Goal: Task Accomplishment & Management: Use online tool/utility

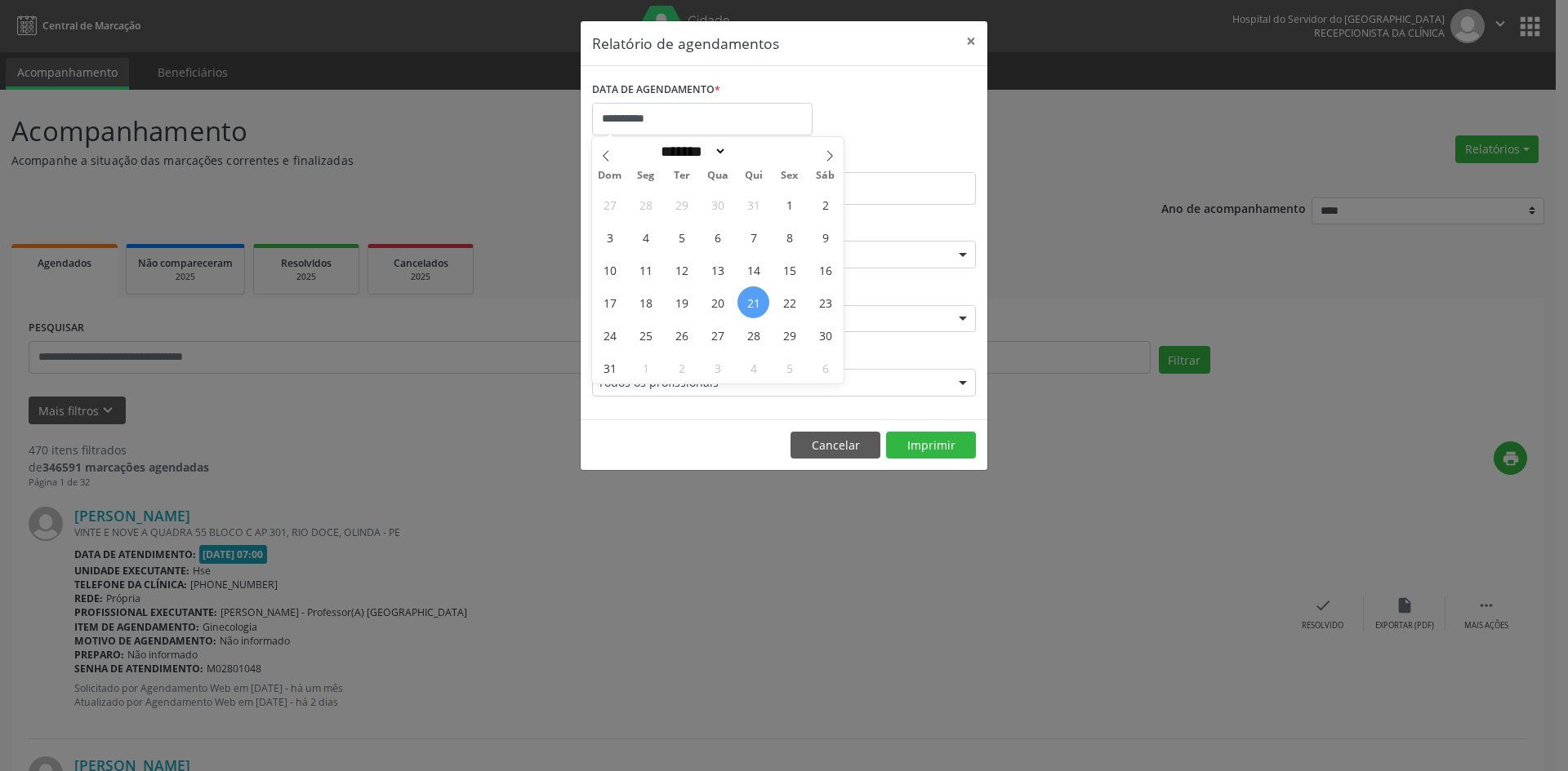
select select "*"
click at [655, 108] on input "**********" at bounding box center [702, 118] width 220 height 33
drag, startPoint x: 748, startPoint y: 304, endPoint x: 838, endPoint y: 349, distance: 100.6
click at [838, 349] on div "27 28 29 30 31 1 2 3 4 5 6 7 8 9 10 11 12 13 14 15 16 17 18 19 20 21 22 23 24 2…" at bounding box center [718, 285] width 252 height 196
click at [754, 301] on span "21" at bounding box center [753, 302] width 32 height 32
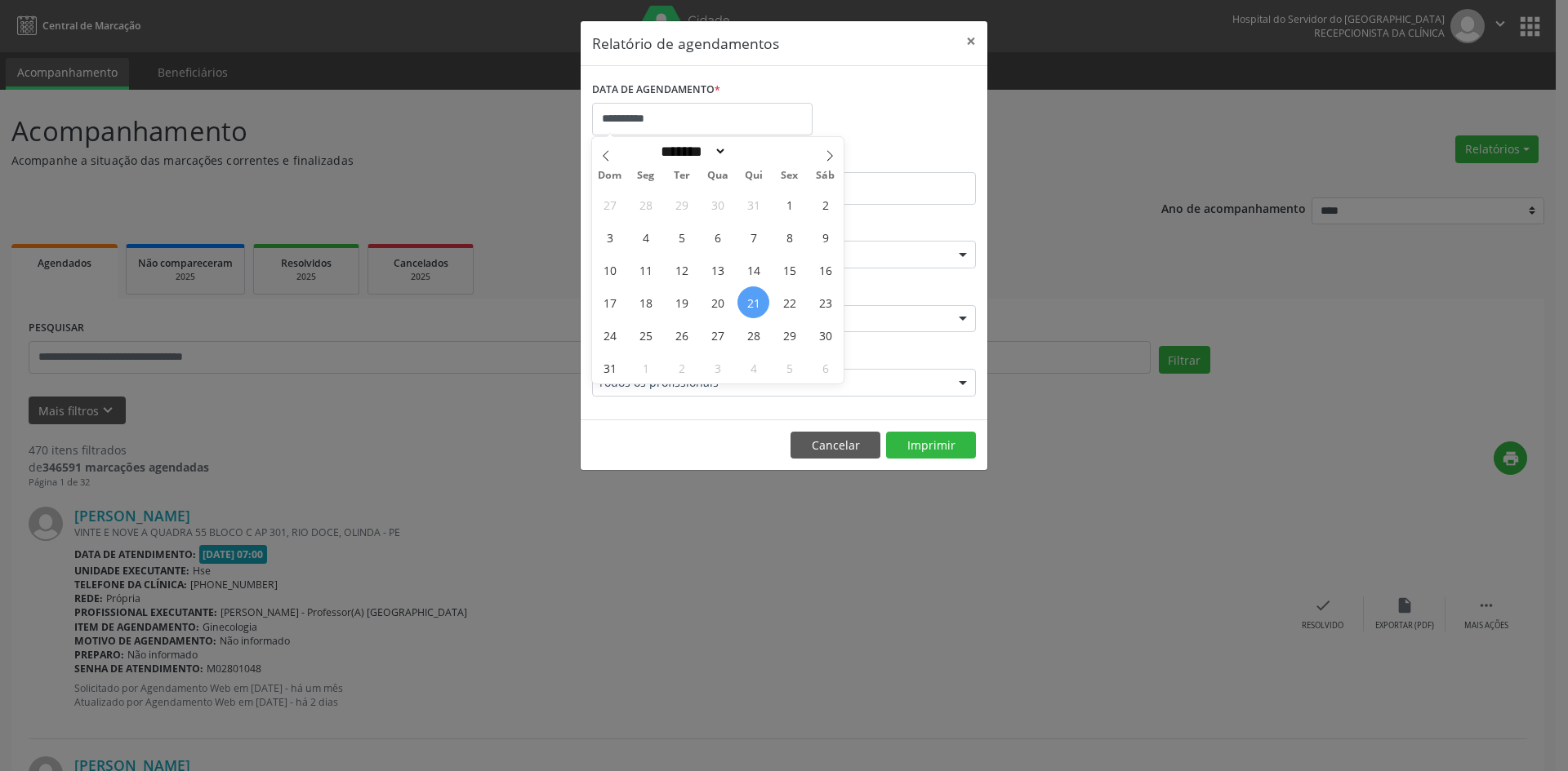
type input "**********"
drag, startPoint x: 753, startPoint y: 301, endPoint x: 614, endPoint y: 365, distance: 153.0
click at [614, 365] on div "27 28 29 30 31 1 2 3 4 5 6 7 8 9 10 11 12 13 14 15 16 17 18 19 20 21 22 23 24 2…" at bounding box center [718, 285] width 252 height 196
click at [612, 365] on span "31" at bounding box center [609, 367] width 32 height 32
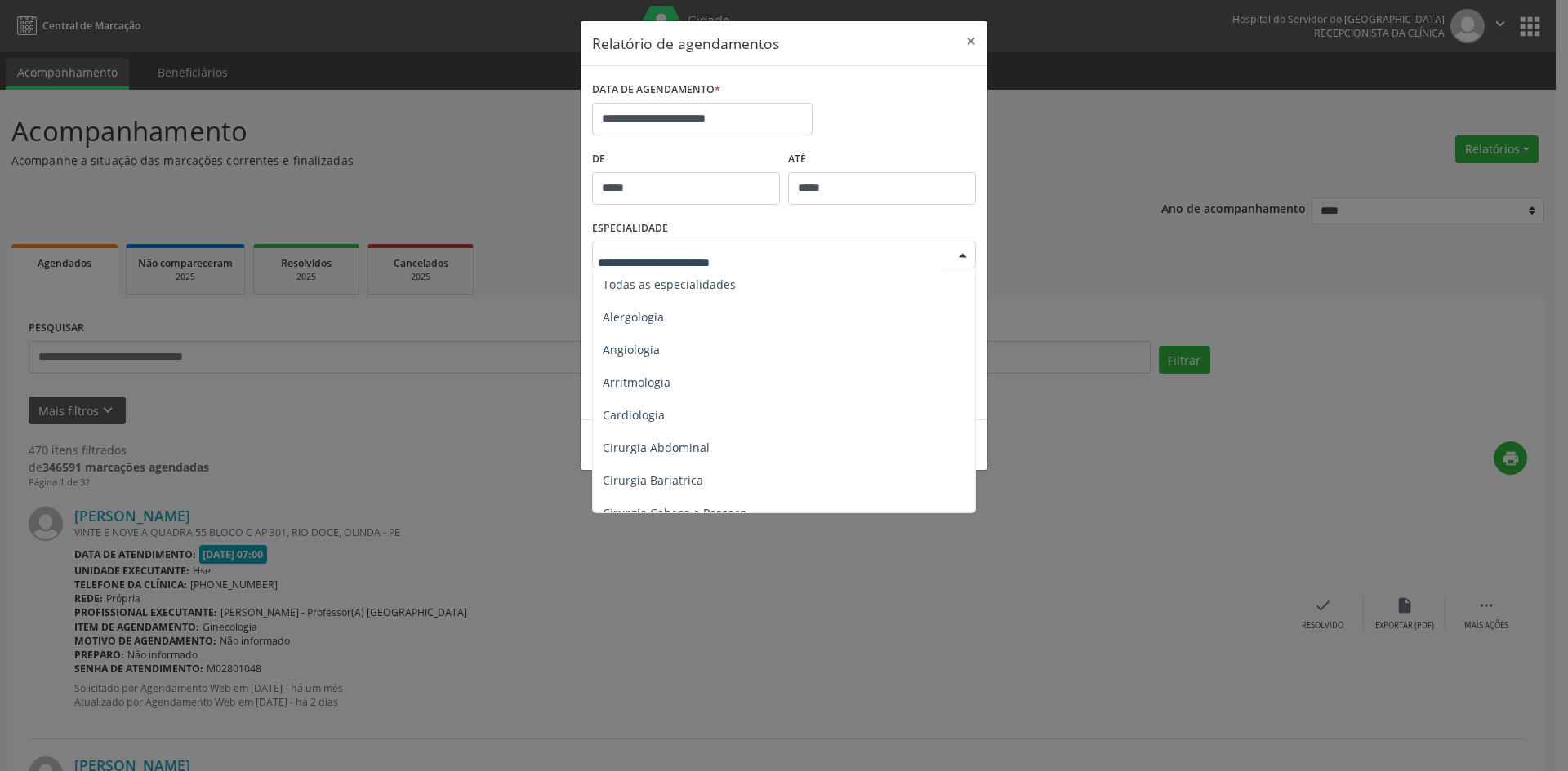
click at [959, 254] on div at bounding box center [963, 255] width 24 height 28
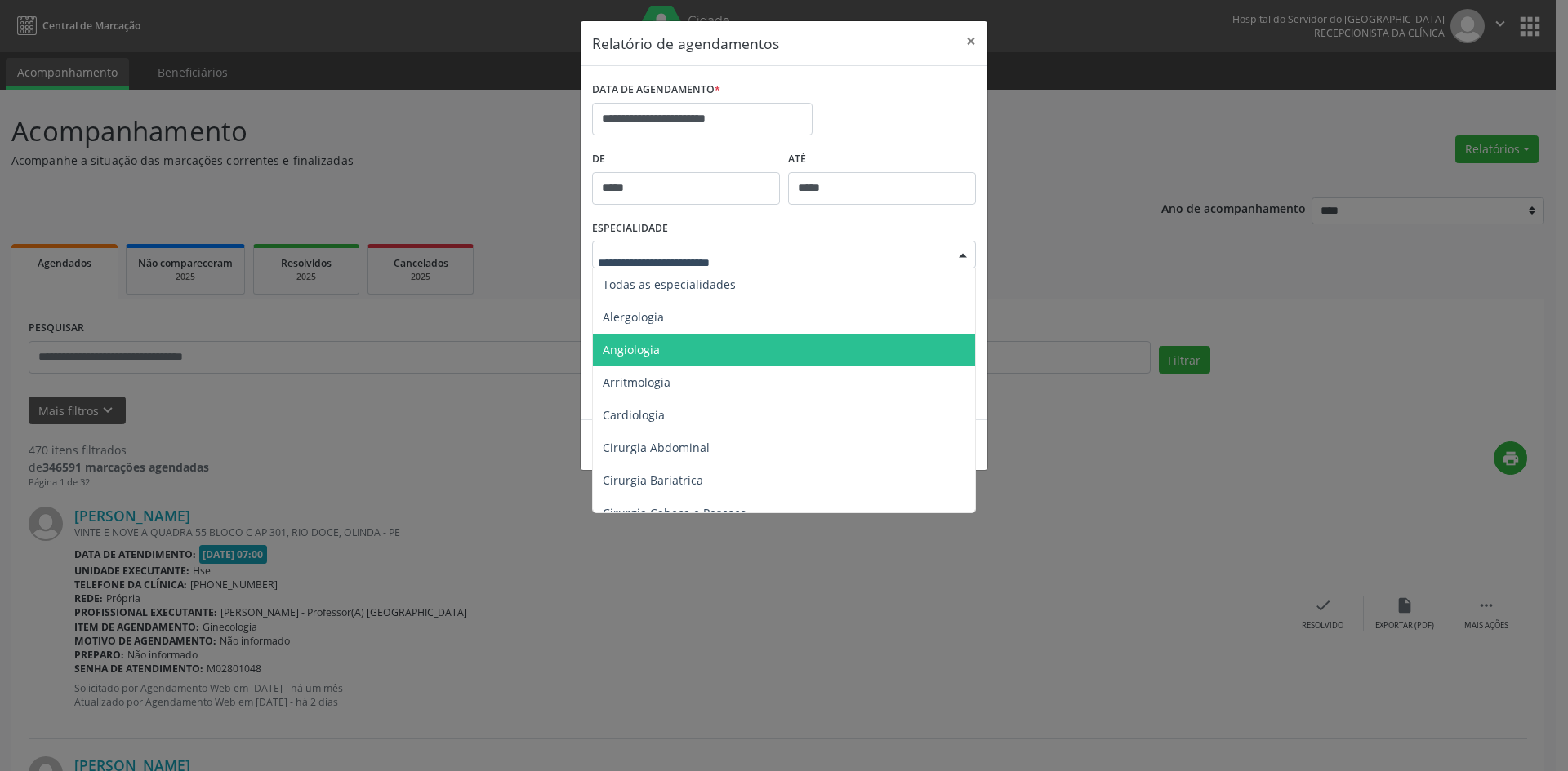
click at [651, 354] on span "Angiologia" at bounding box center [631, 350] width 57 height 16
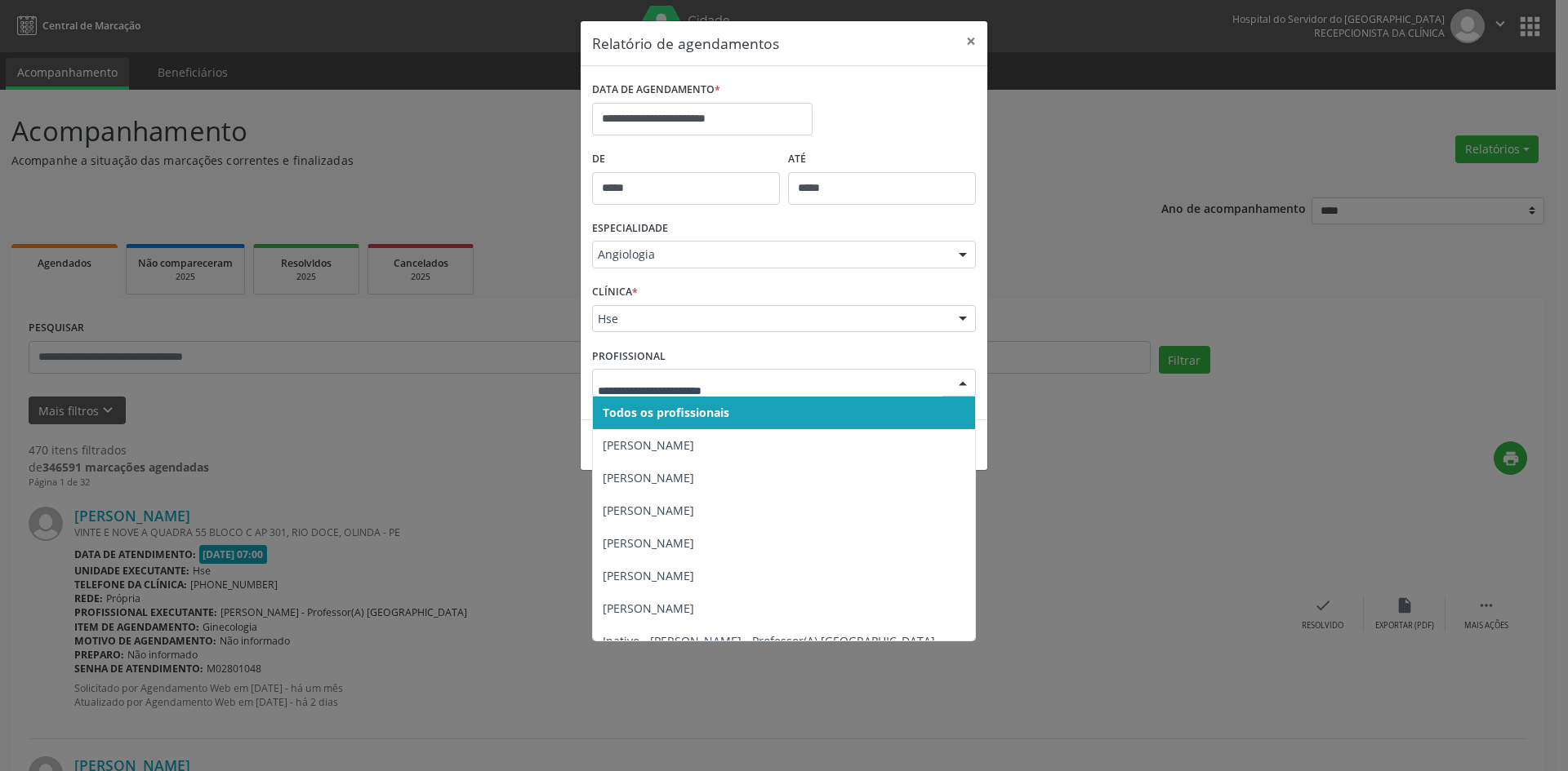
click at [957, 388] on div at bounding box center [963, 384] width 24 height 28
drag, startPoint x: 619, startPoint y: 312, endPoint x: 616, endPoint y: 320, distance: 8.5
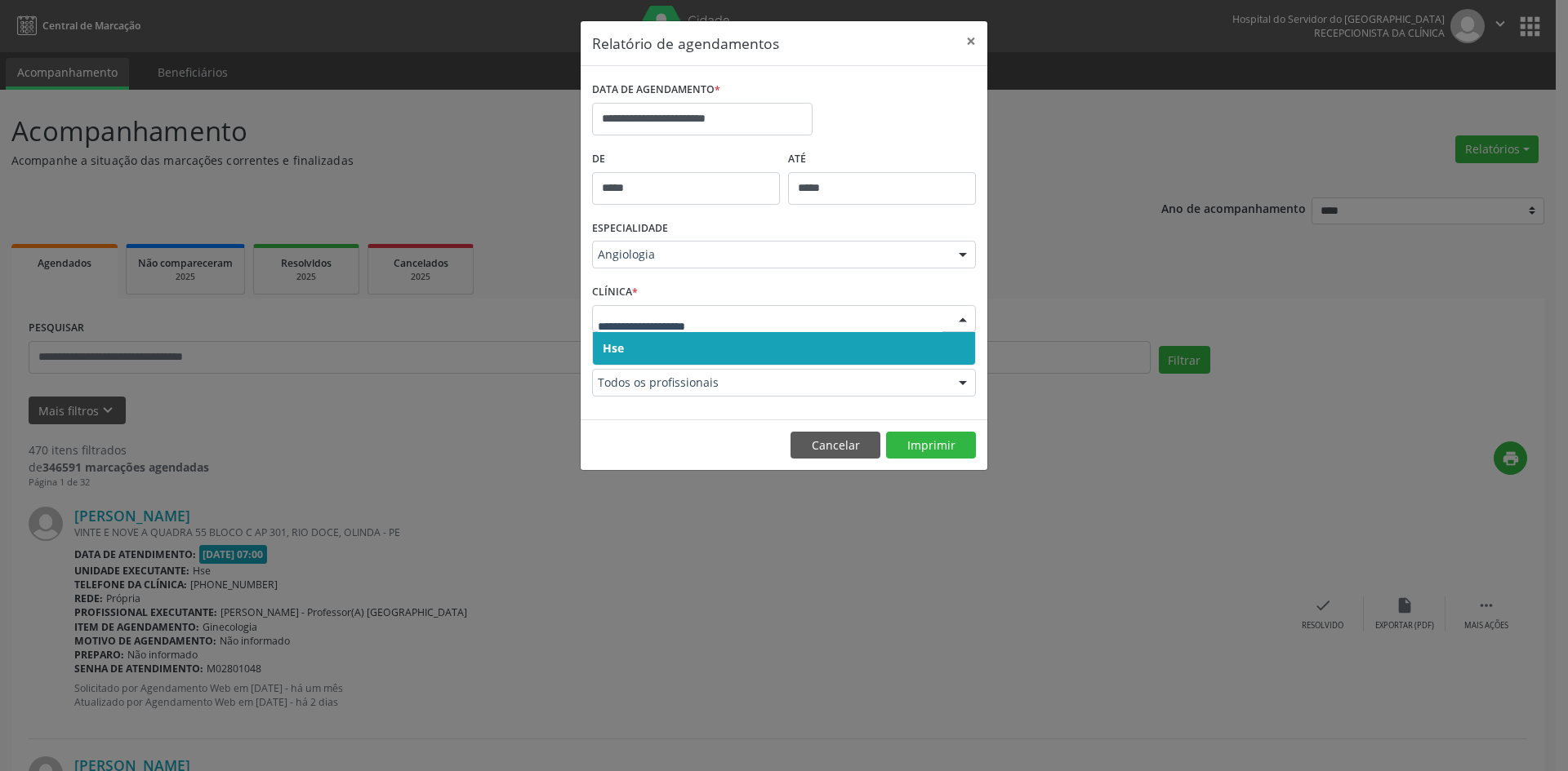
click at [617, 344] on span "Hse" at bounding box center [613, 348] width 21 height 16
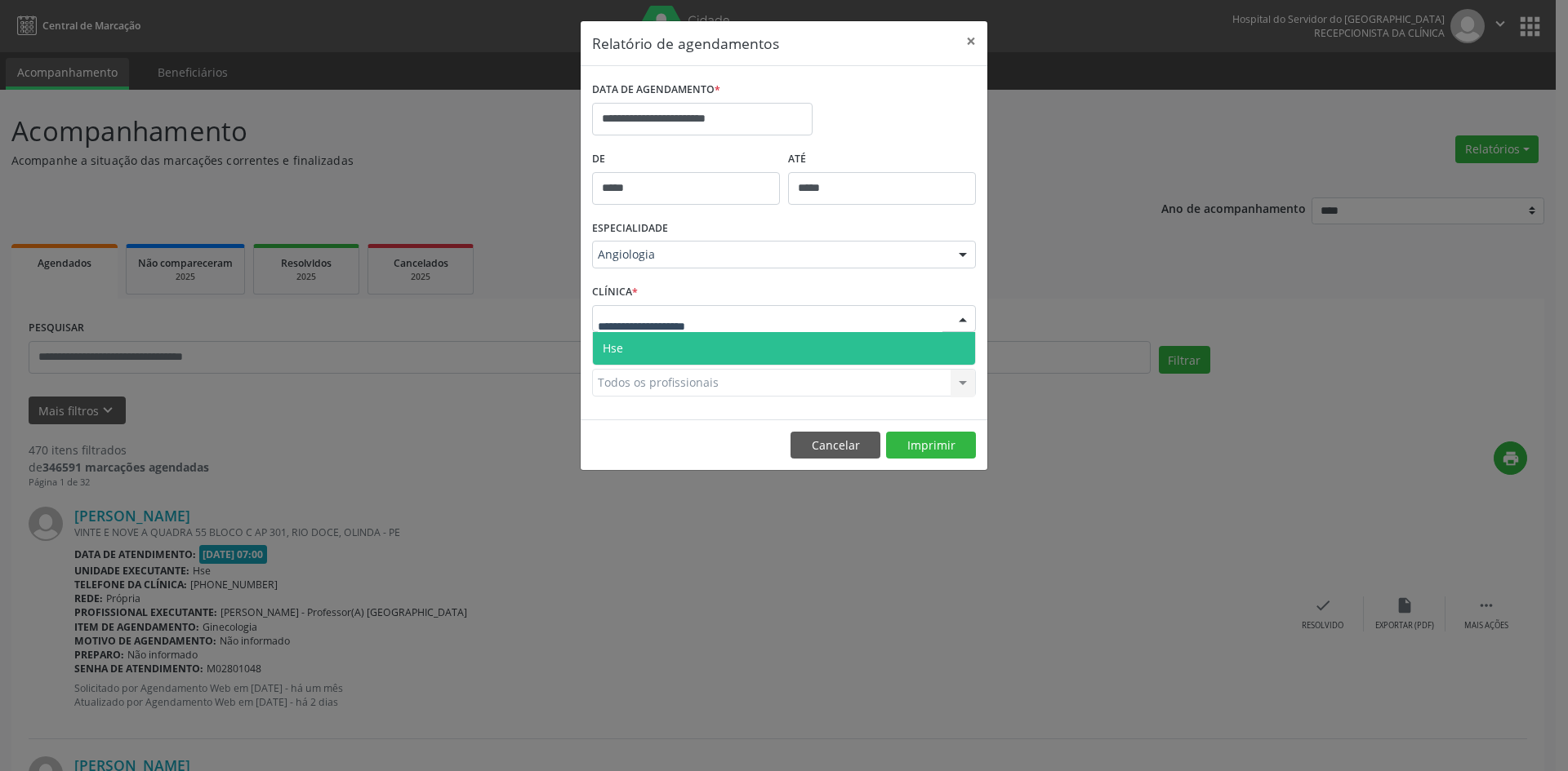
click at [618, 349] on span "Hse" at bounding box center [613, 348] width 21 height 16
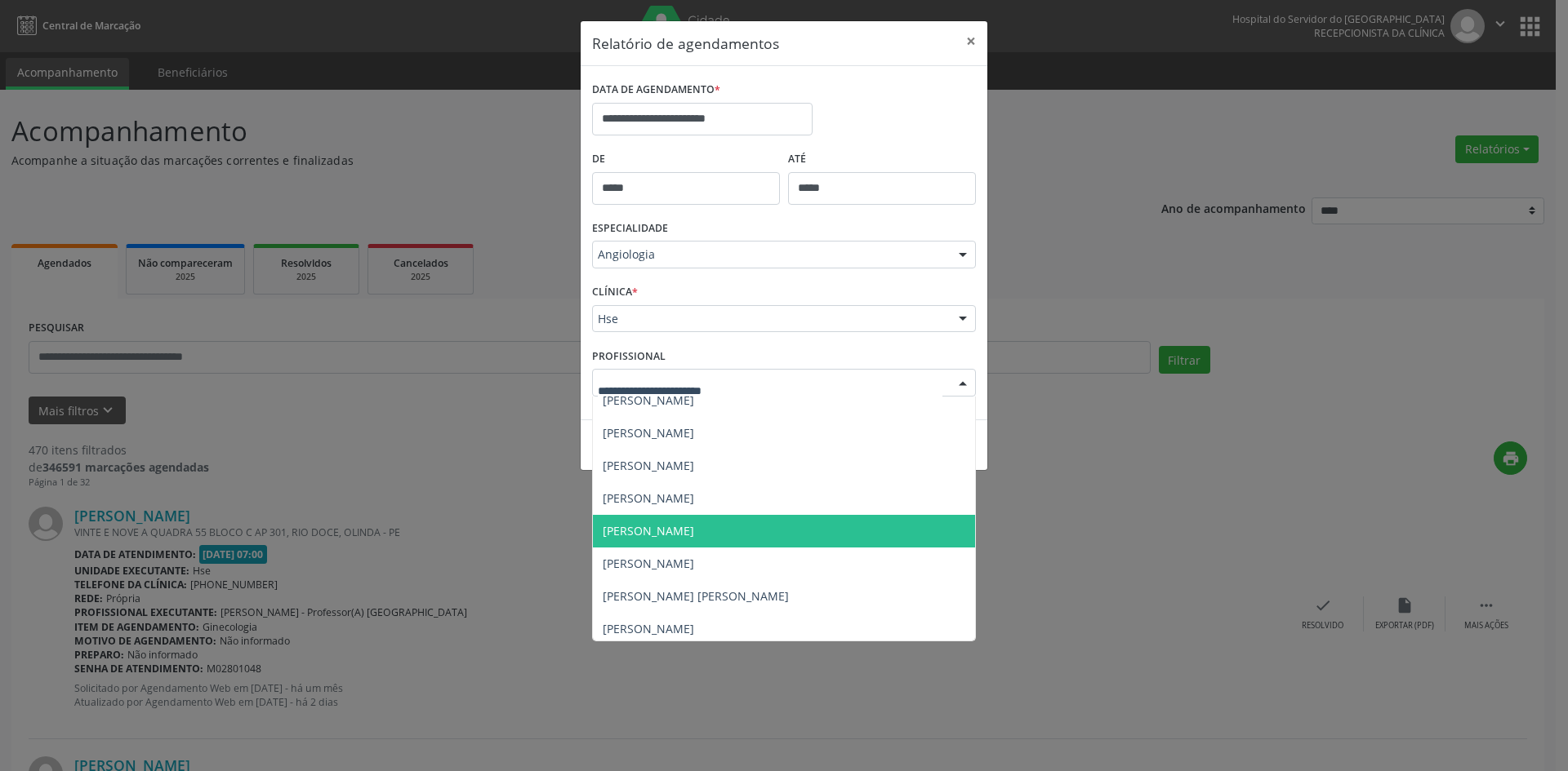
scroll to position [82, 0]
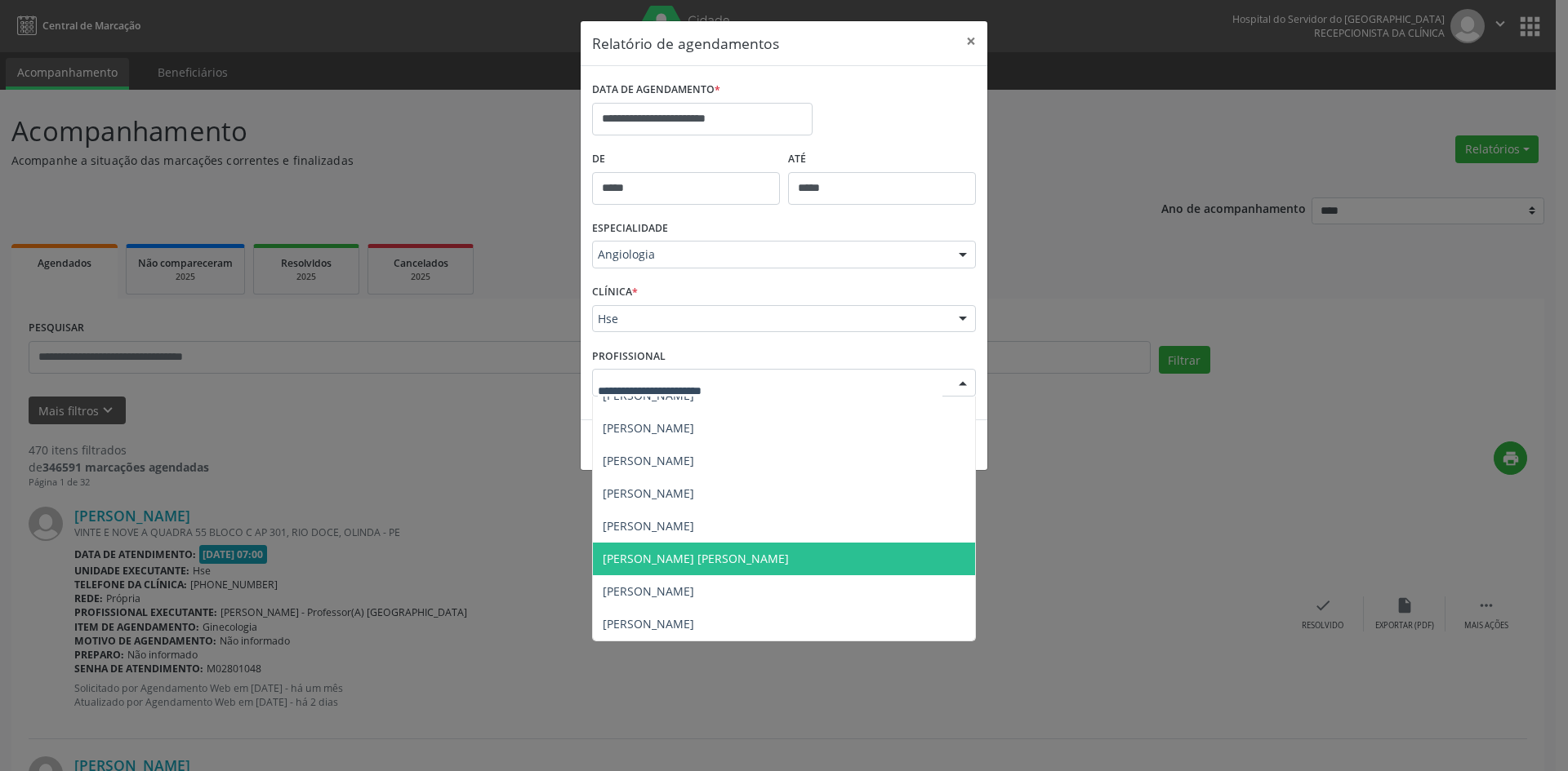
click at [672, 551] on span "[PERSON_NAME] [PERSON_NAME]" at bounding box center [696, 558] width 187 height 16
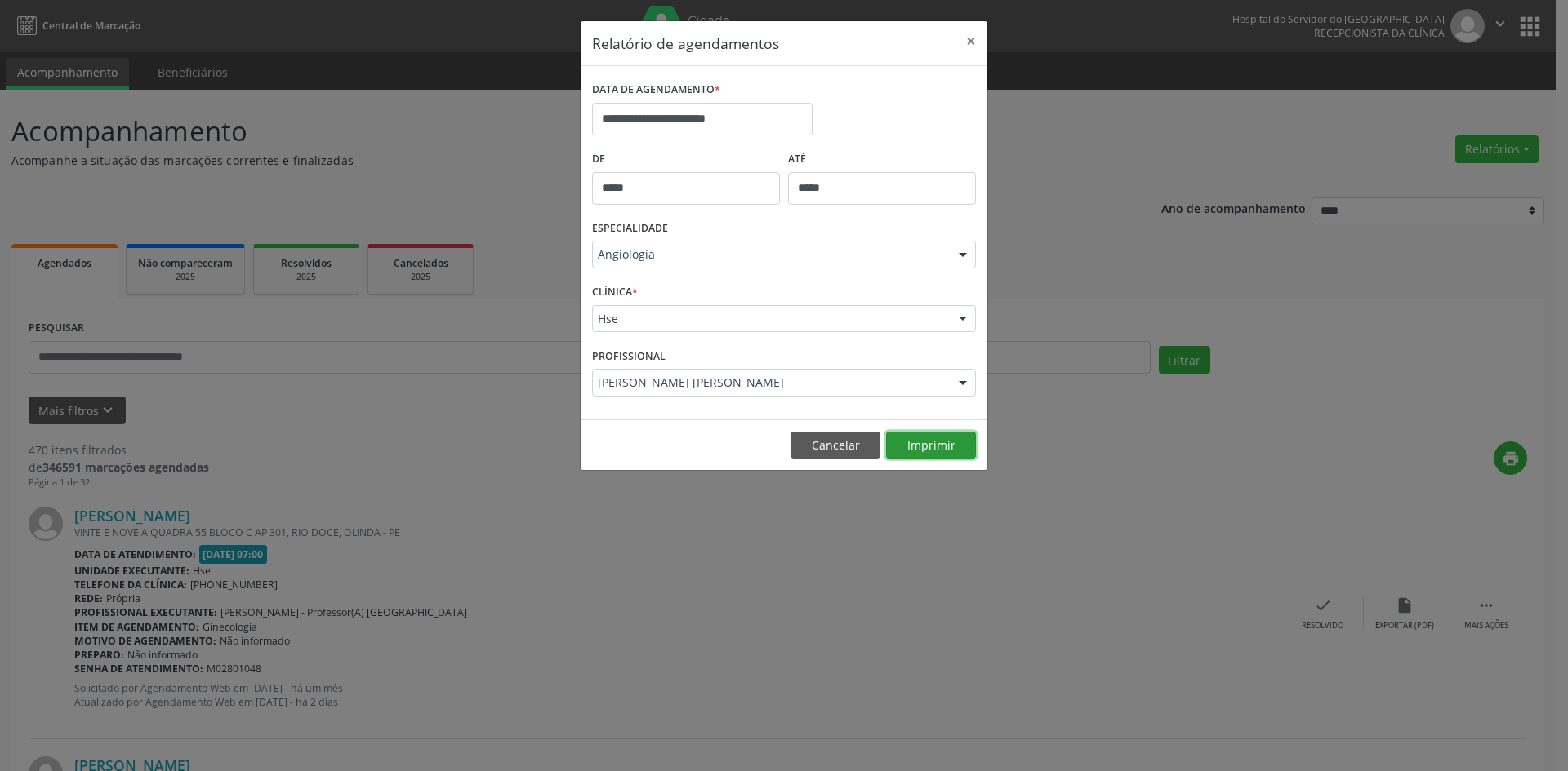
click at [937, 438] on button "Imprimir" at bounding box center [931, 446] width 90 height 28
click at [963, 252] on div at bounding box center [963, 255] width 24 height 28
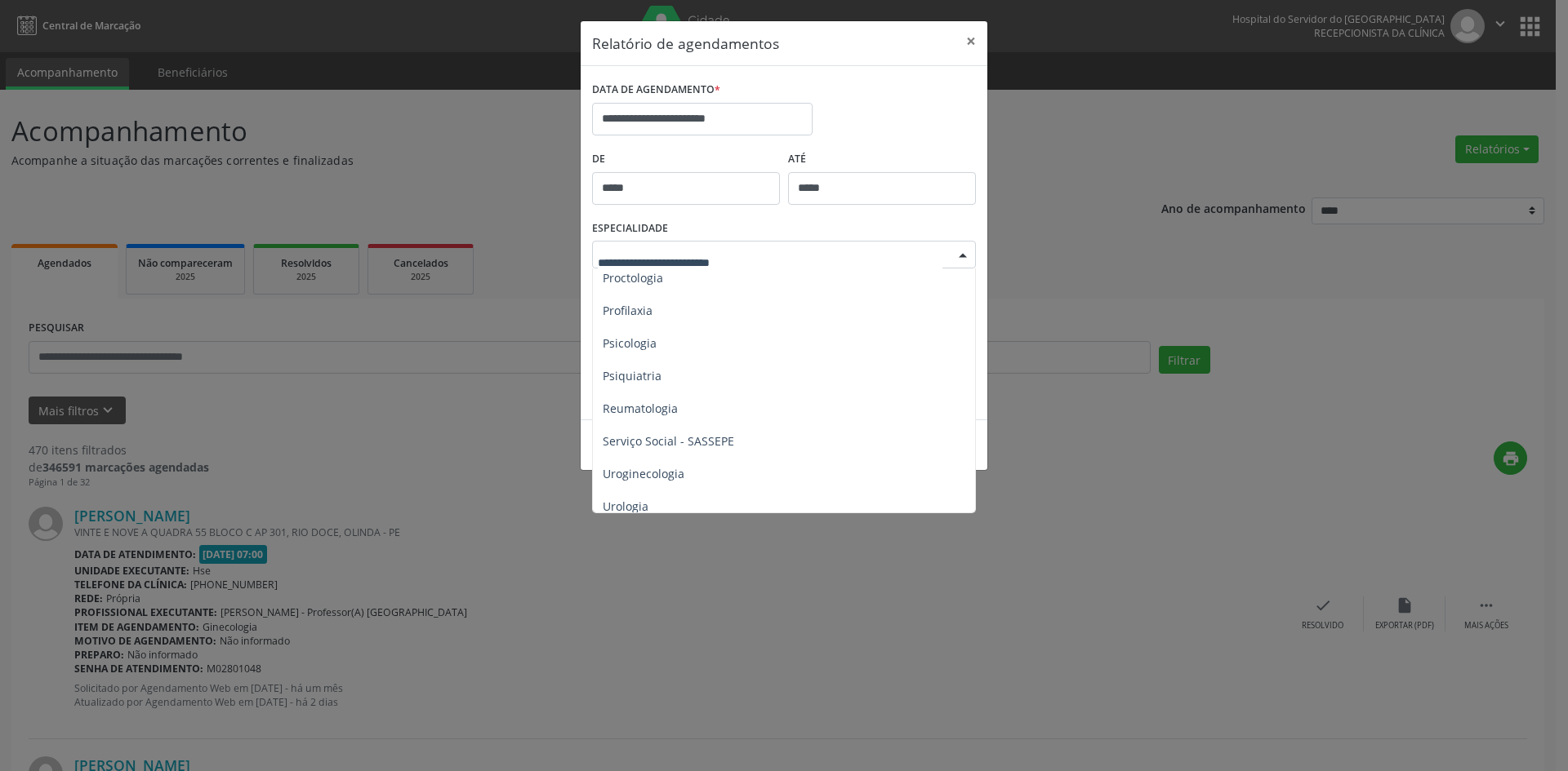
scroll to position [2772, 0]
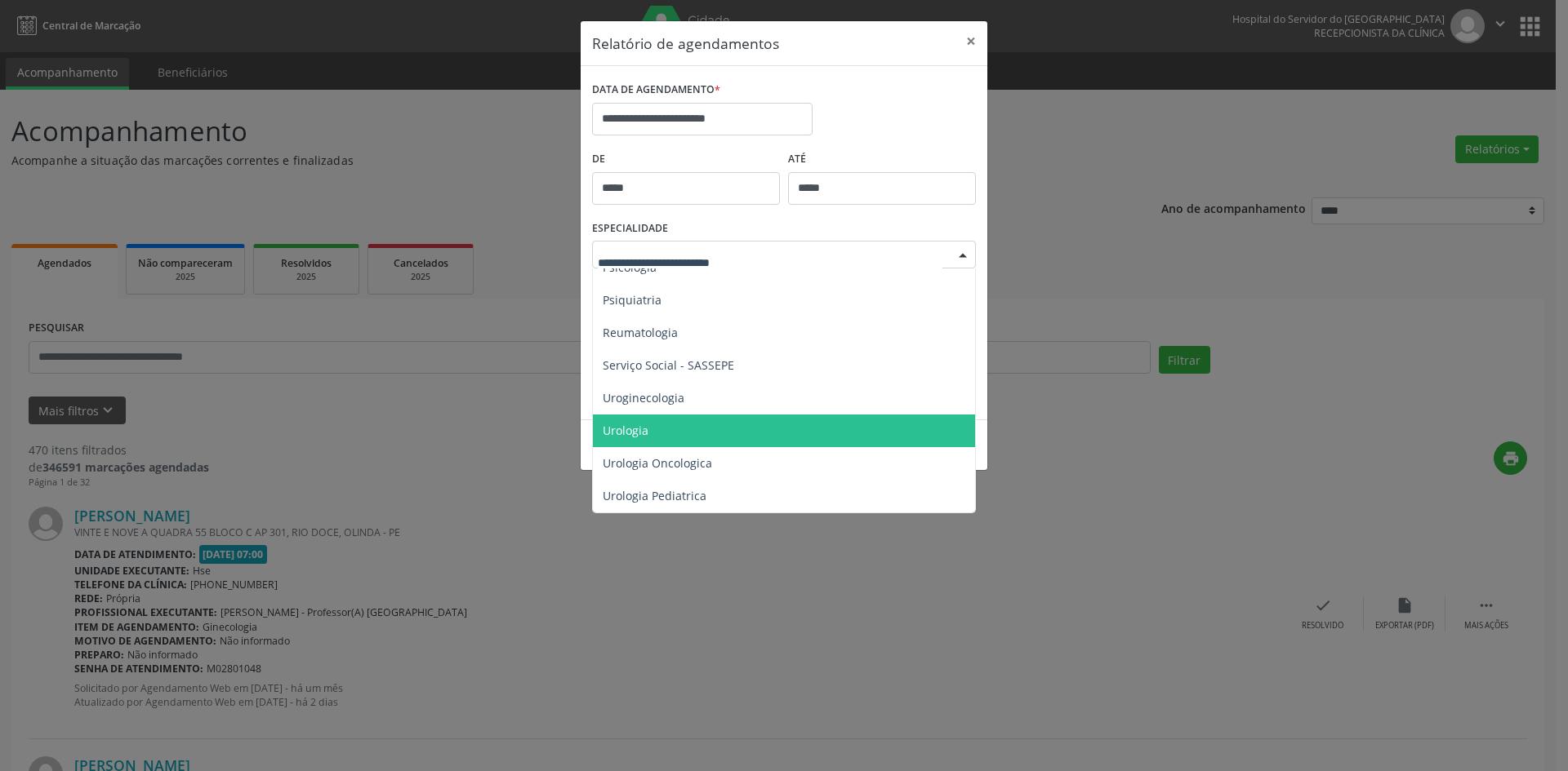
click at [606, 415] on span "Urologia" at bounding box center [784, 431] width 384 height 33
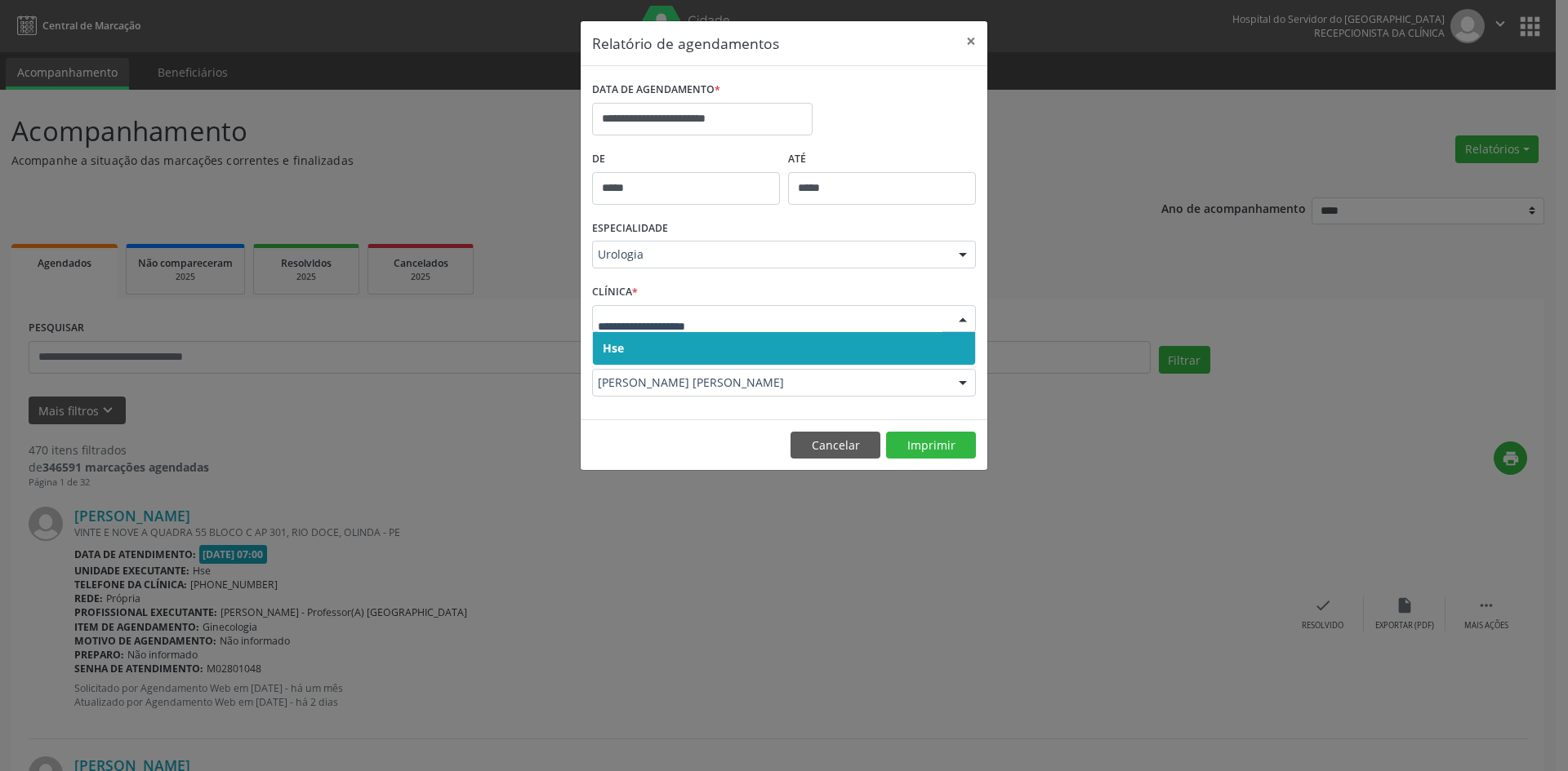
click at [622, 348] on span "Hse" at bounding box center [613, 348] width 21 height 16
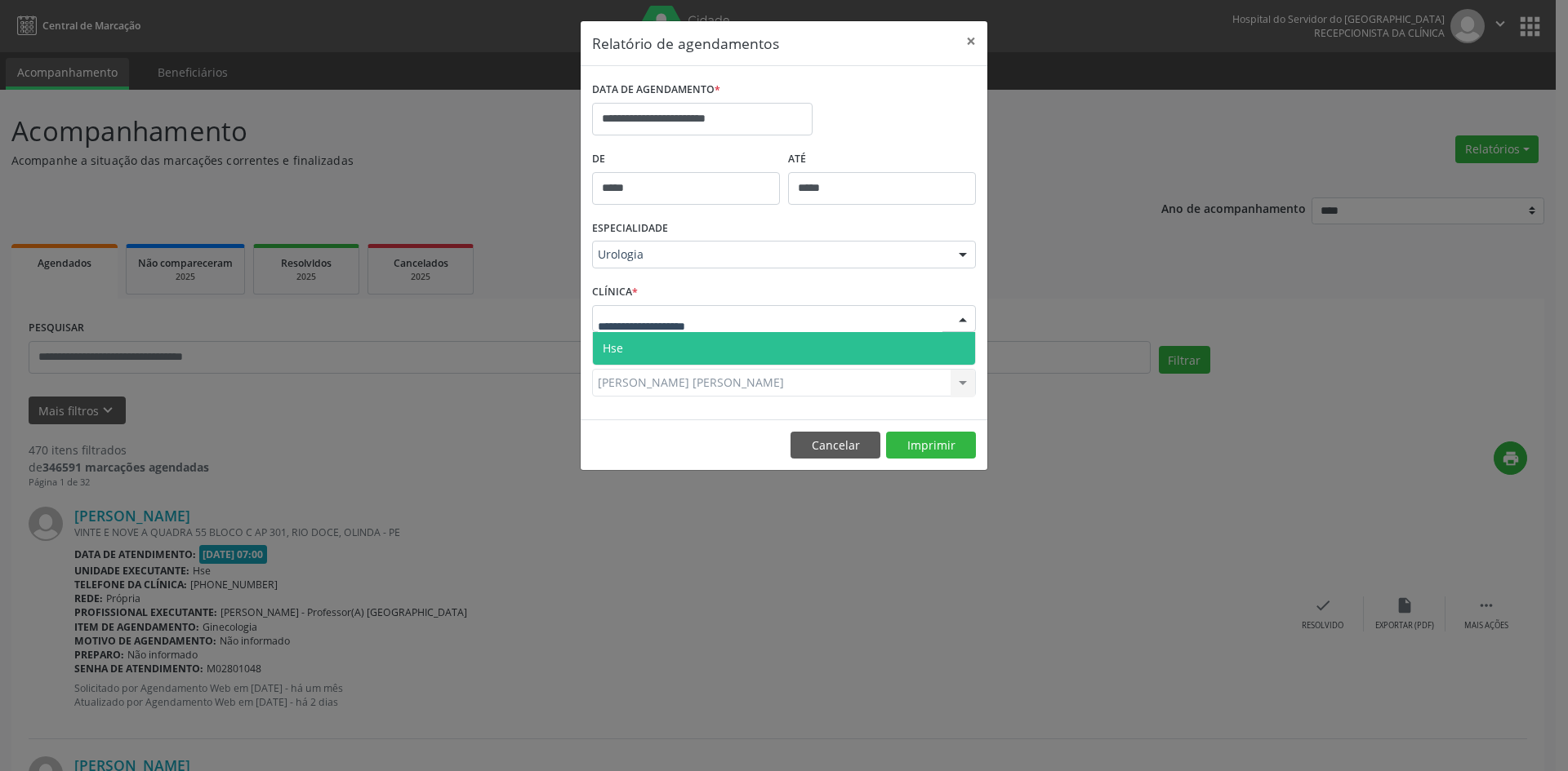
click at [625, 340] on span "Hse" at bounding box center [784, 348] width 382 height 33
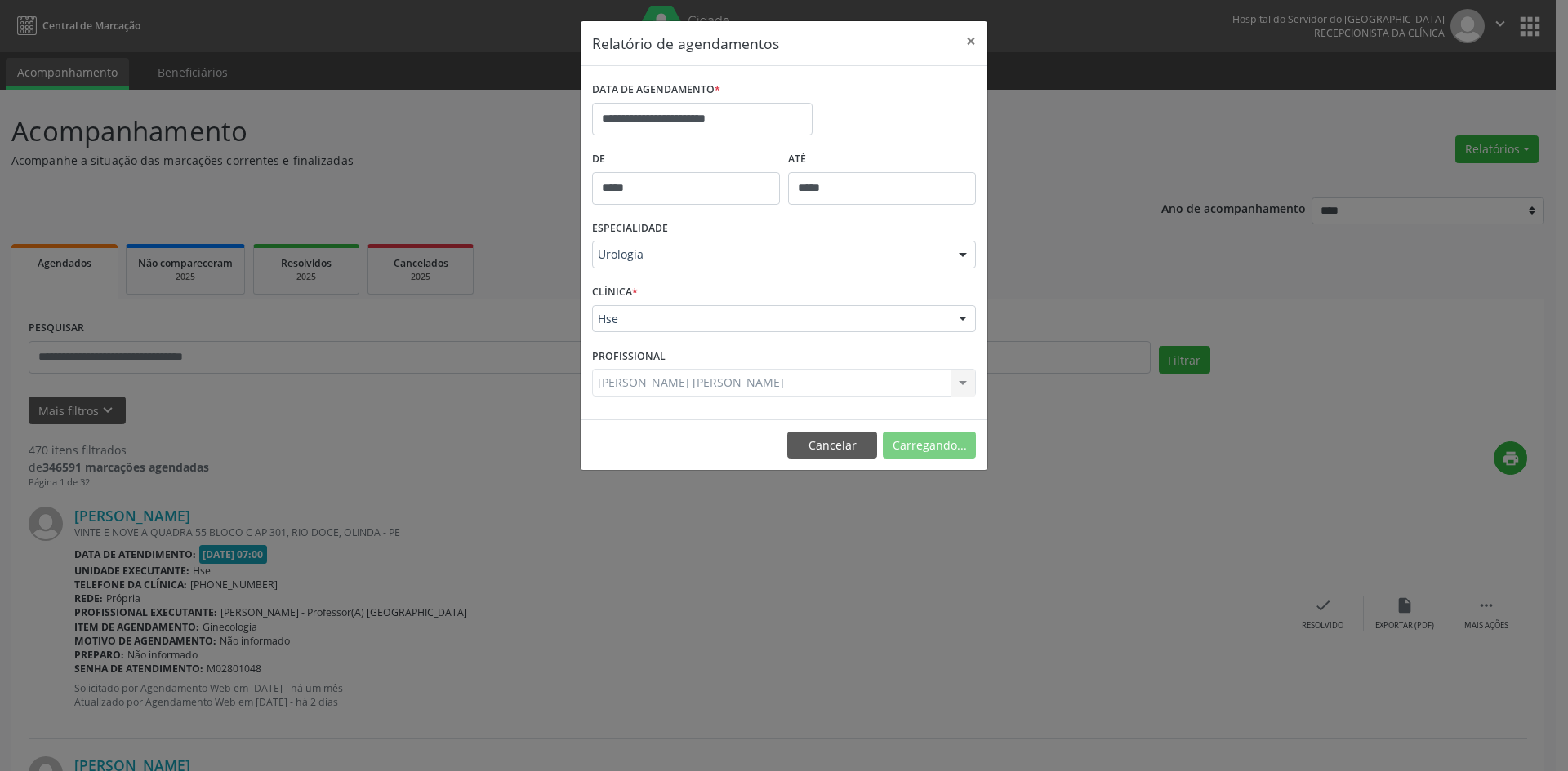
click at [637, 387] on div "[PERSON_NAME] [PERSON_NAME] Todos os profissionais [PERSON_NAME] [PERSON_NAME] …" at bounding box center [784, 383] width 383 height 28
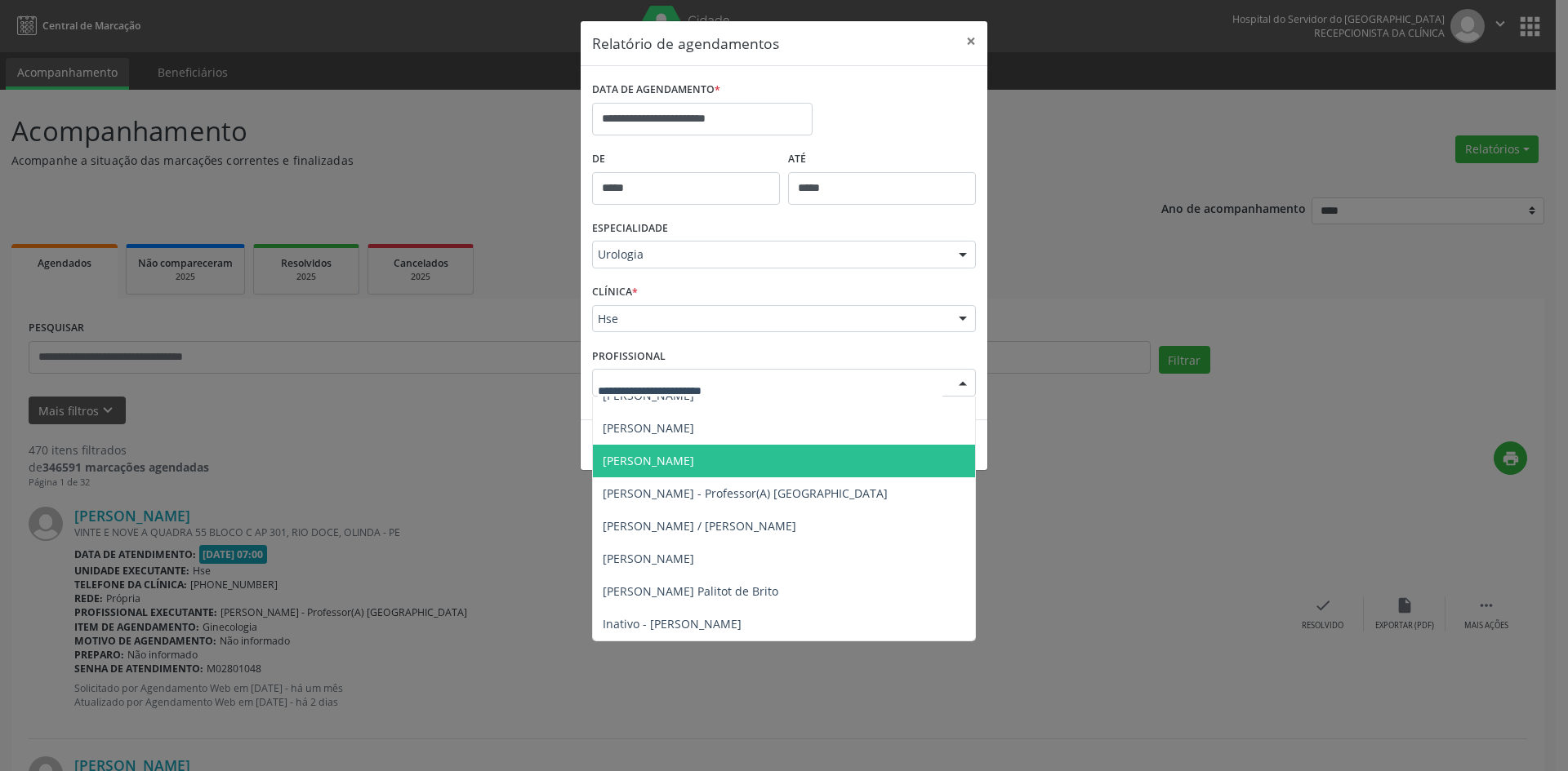
click at [669, 461] on span "[PERSON_NAME]" at bounding box center [648, 461] width 91 height 16
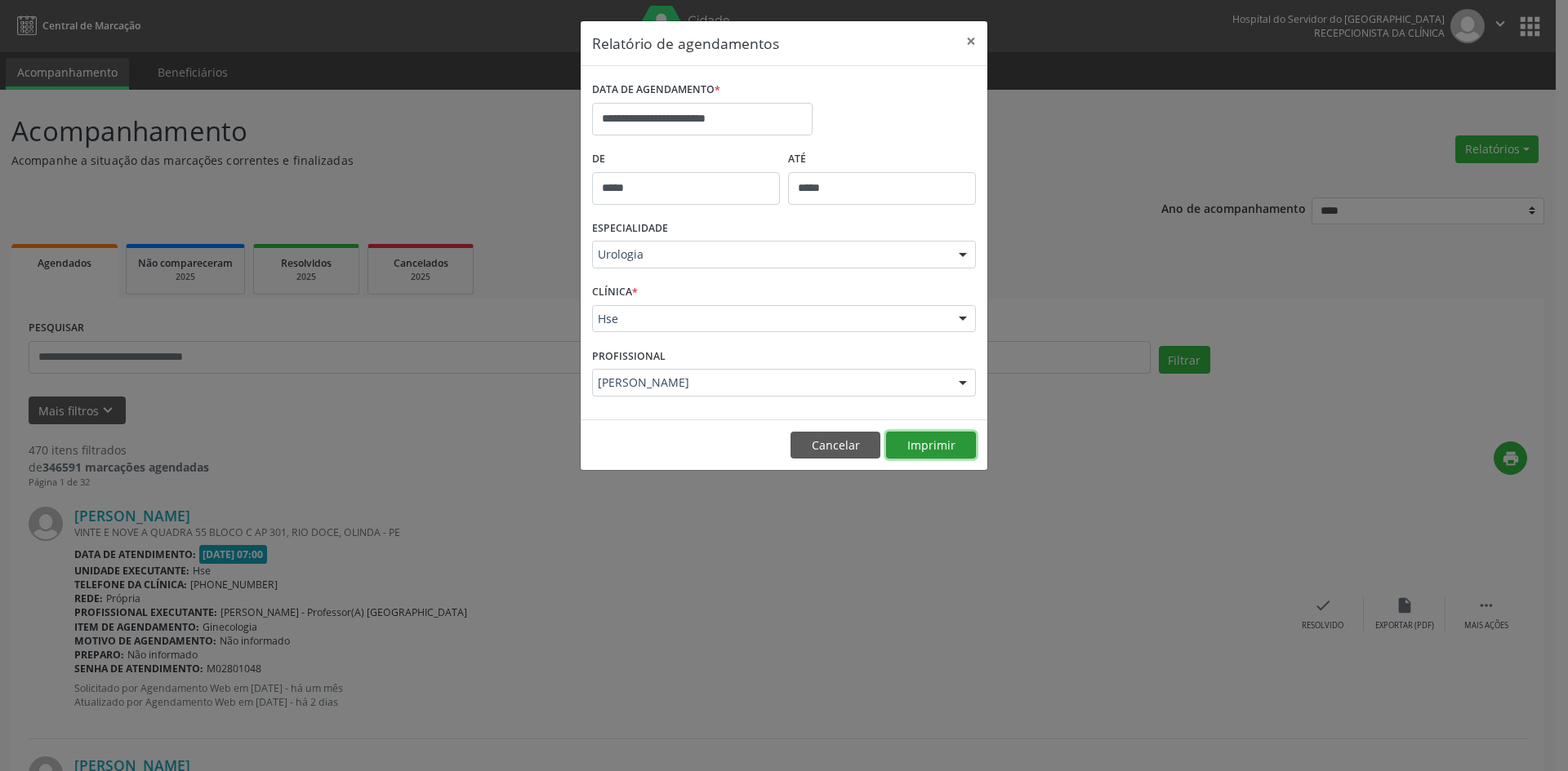
click at [946, 447] on button "Imprimir" at bounding box center [931, 446] width 90 height 28
click at [707, 117] on input "**********" at bounding box center [702, 118] width 220 height 33
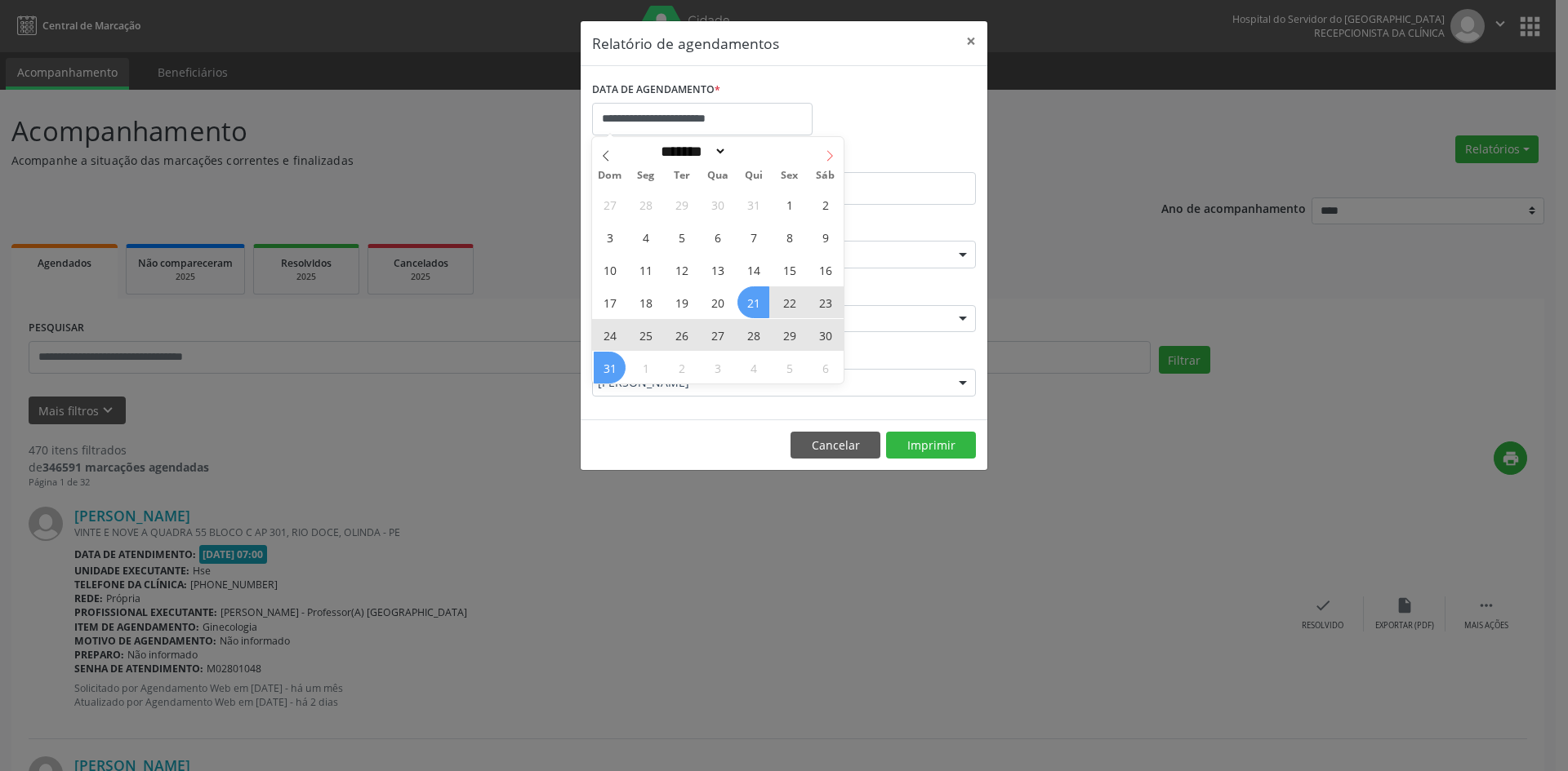
click at [832, 159] on icon at bounding box center [829, 156] width 11 height 11
select select "*"
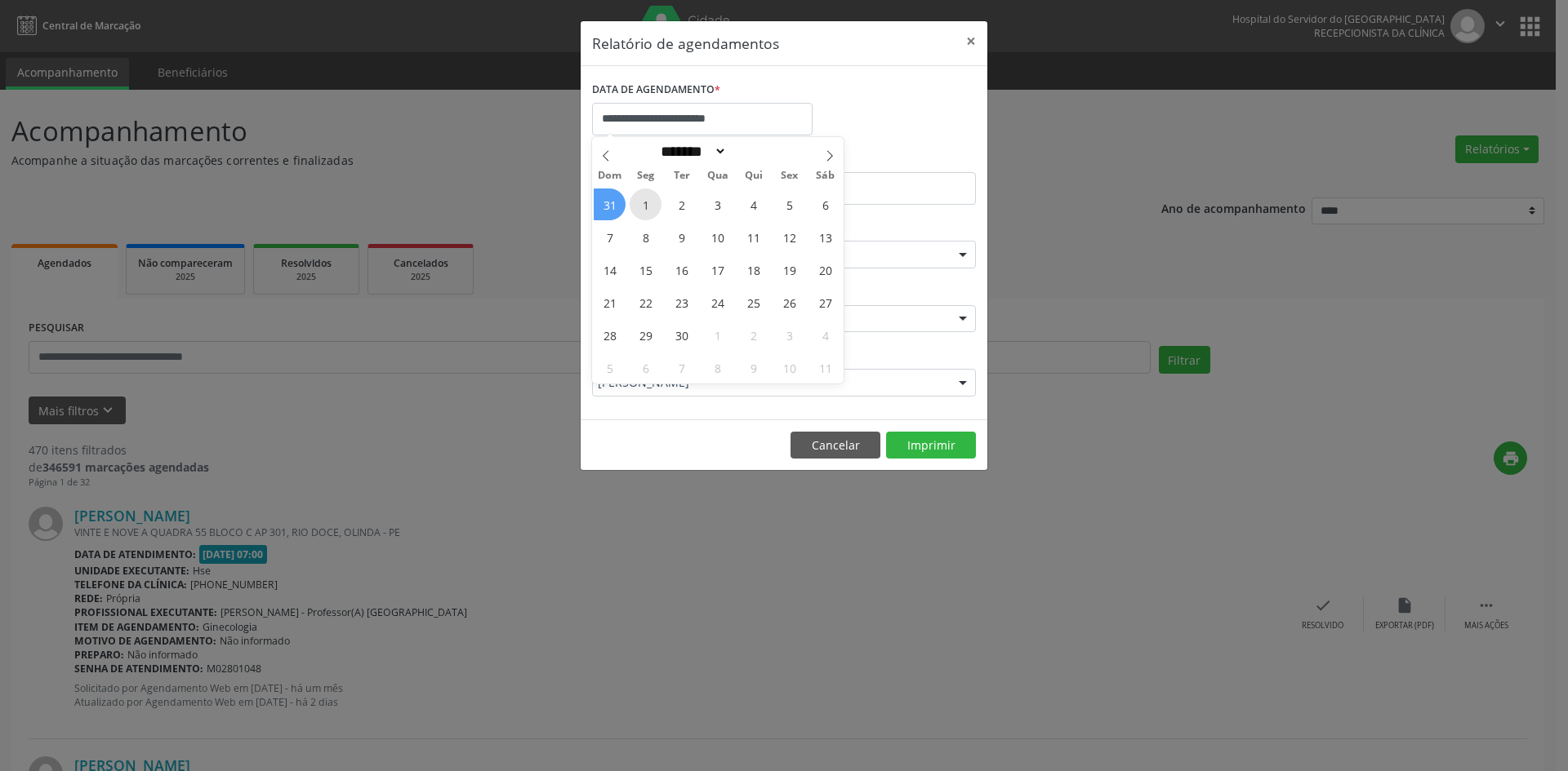
click at [645, 204] on span "1" at bounding box center [645, 204] width 32 height 32
type input "**********"
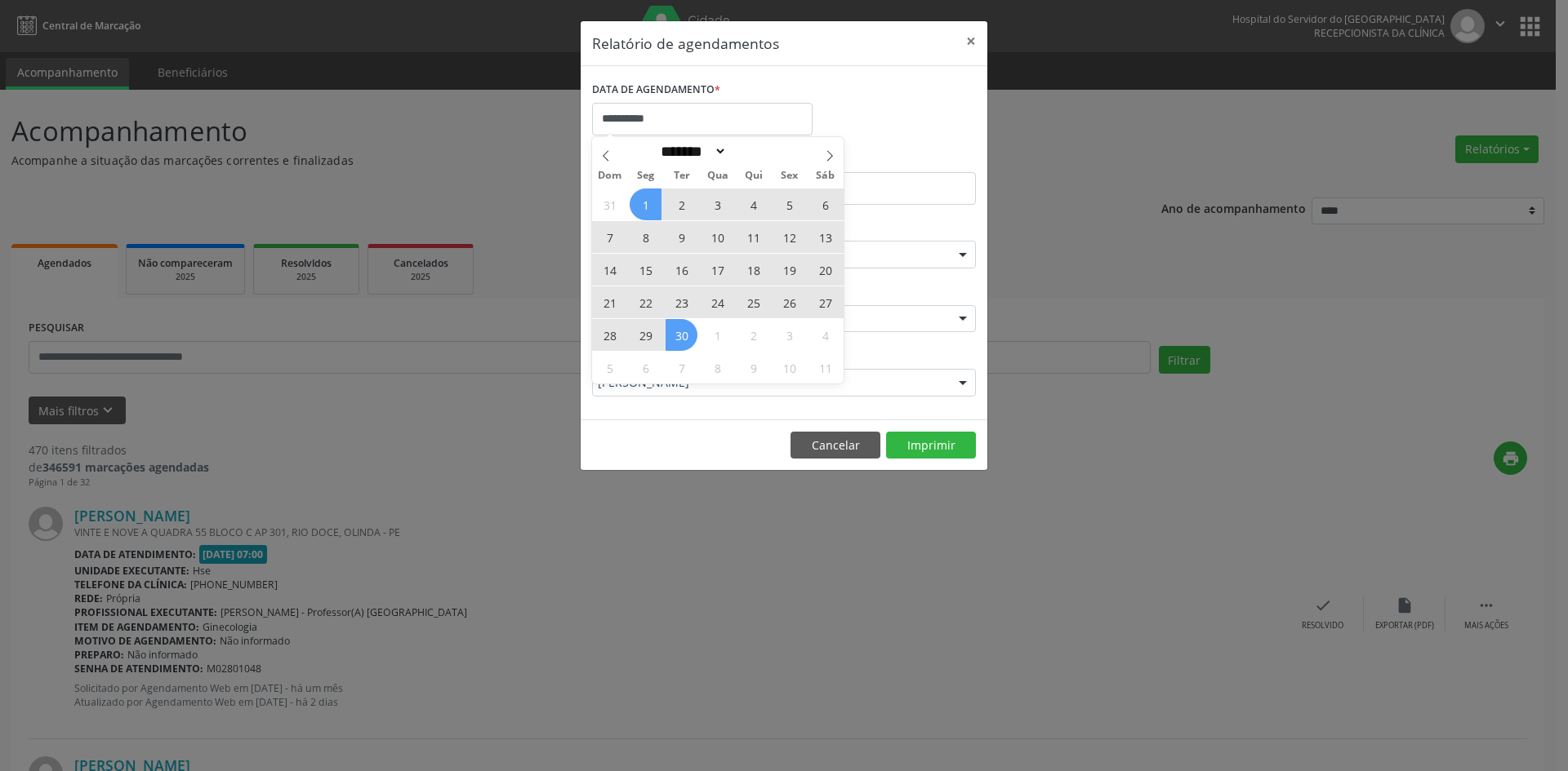
drag, startPoint x: 645, startPoint y: 204, endPoint x: 689, endPoint y: 328, distance: 131.6
click at [689, 328] on div "31 1 2 3 4 5 6 7 8 9 10 11 12 13 14 15 16 17 18 19 20 21 22 23 24 25 26 27 28 2…" at bounding box center [718, 285] width 252 height 196
click at [689, 328] on span "30" at bounding box center [681, 335] width 32 height 32
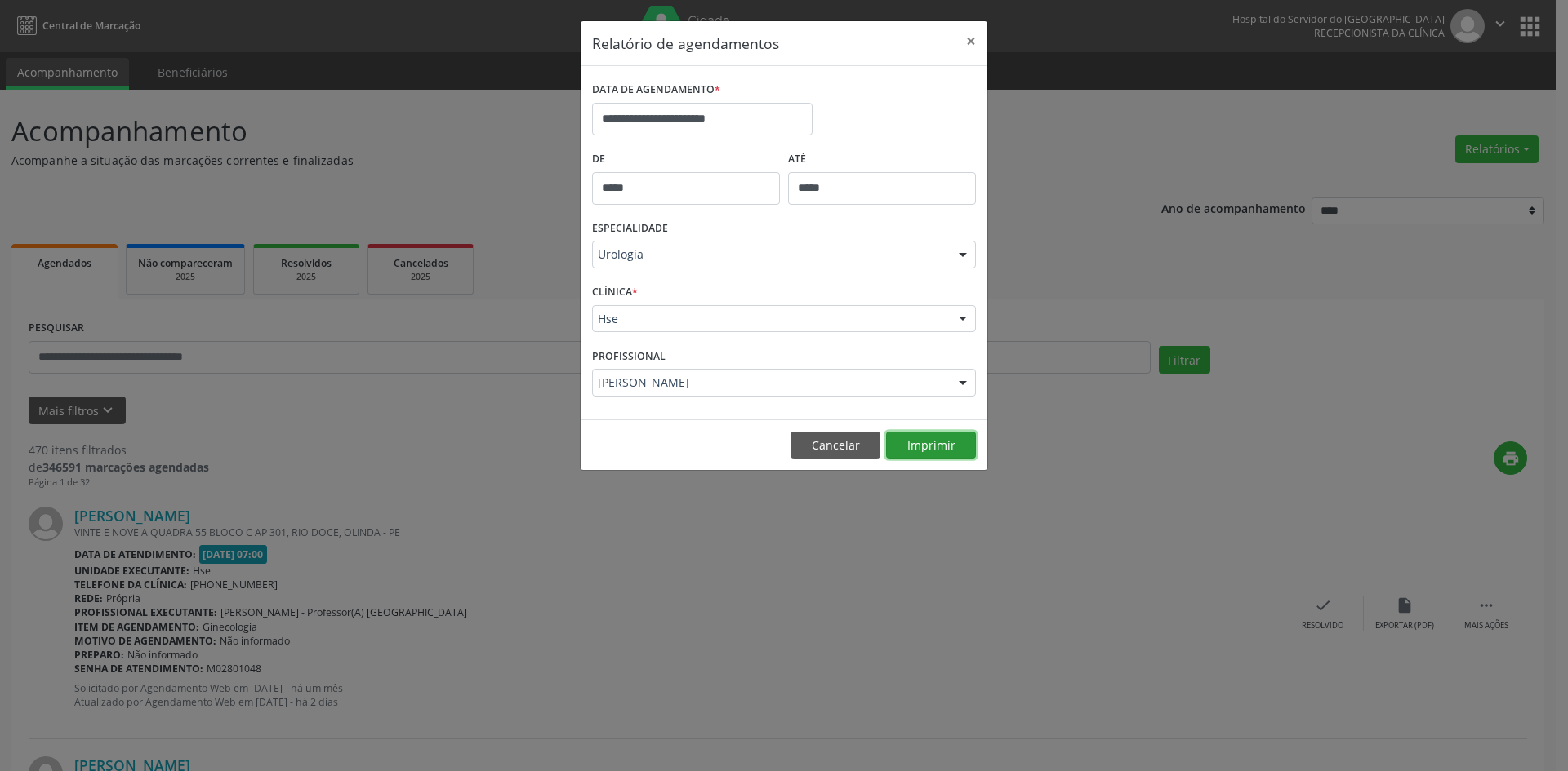
click at [931, 448] on button "Imprimir" at bounding box center [931, 446] width 90 height 28
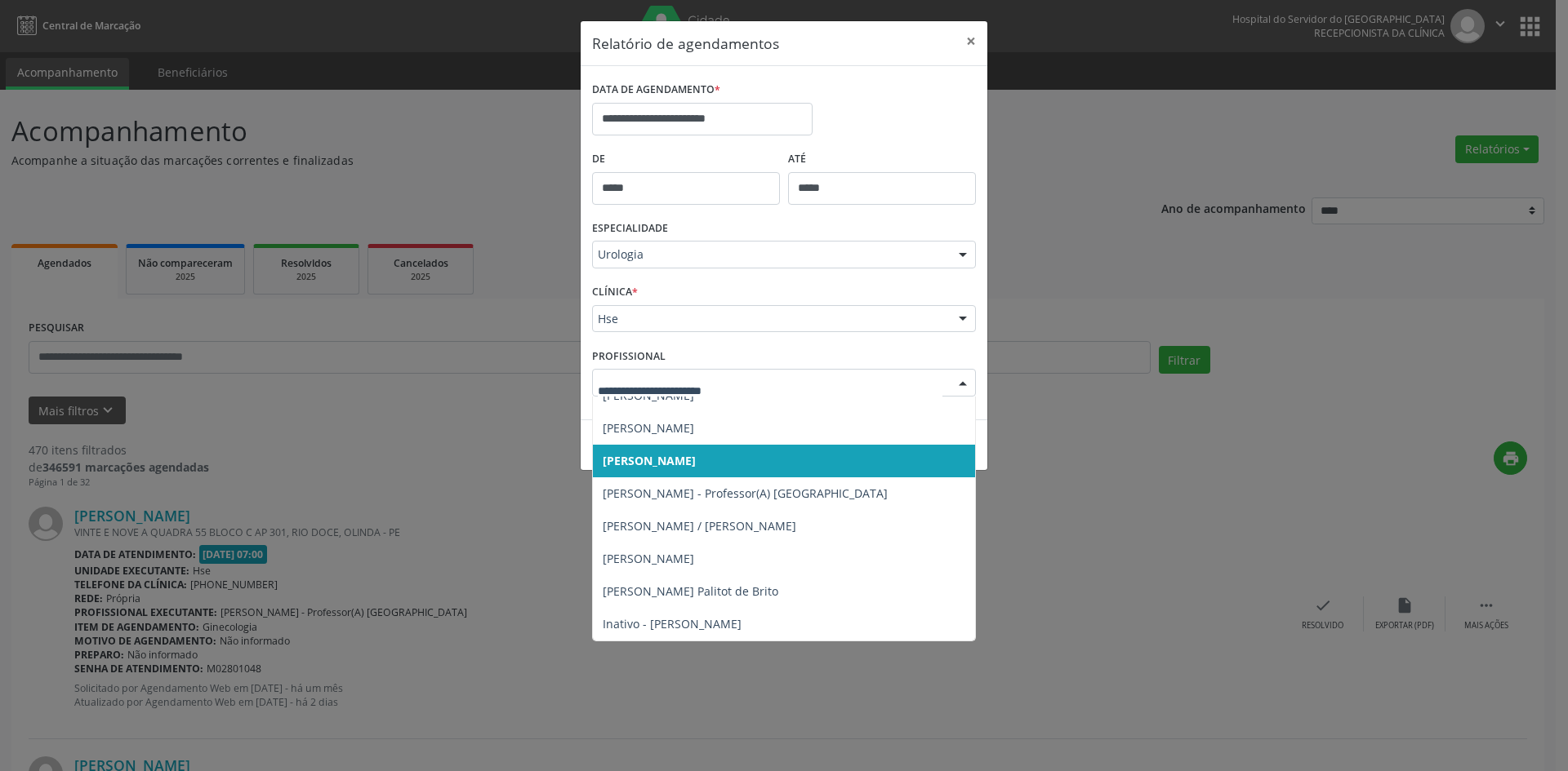
click at [961, 382] on div at bounding box center [963, 384] width 24 height 28
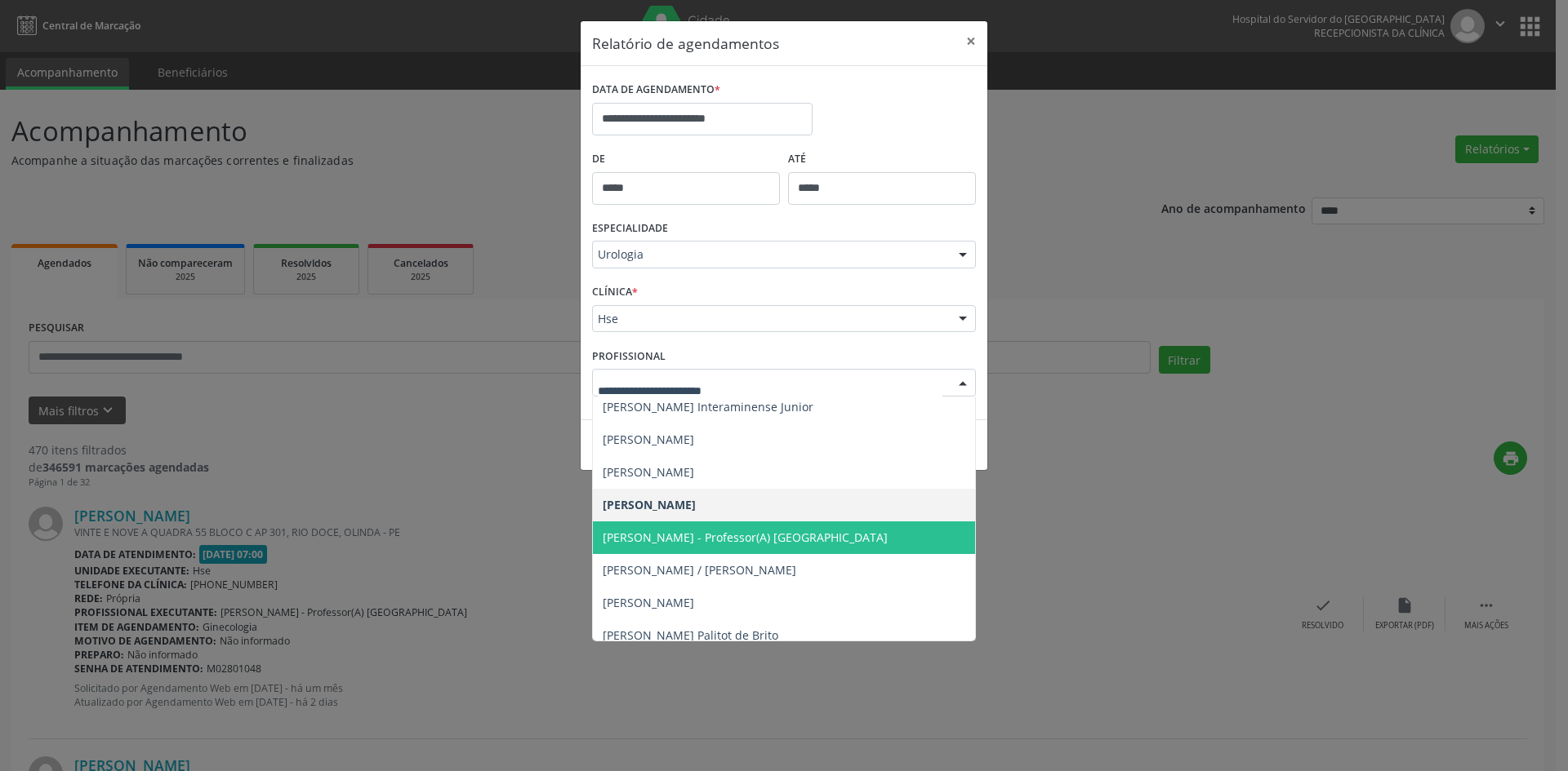
scroll to position [0, 0]
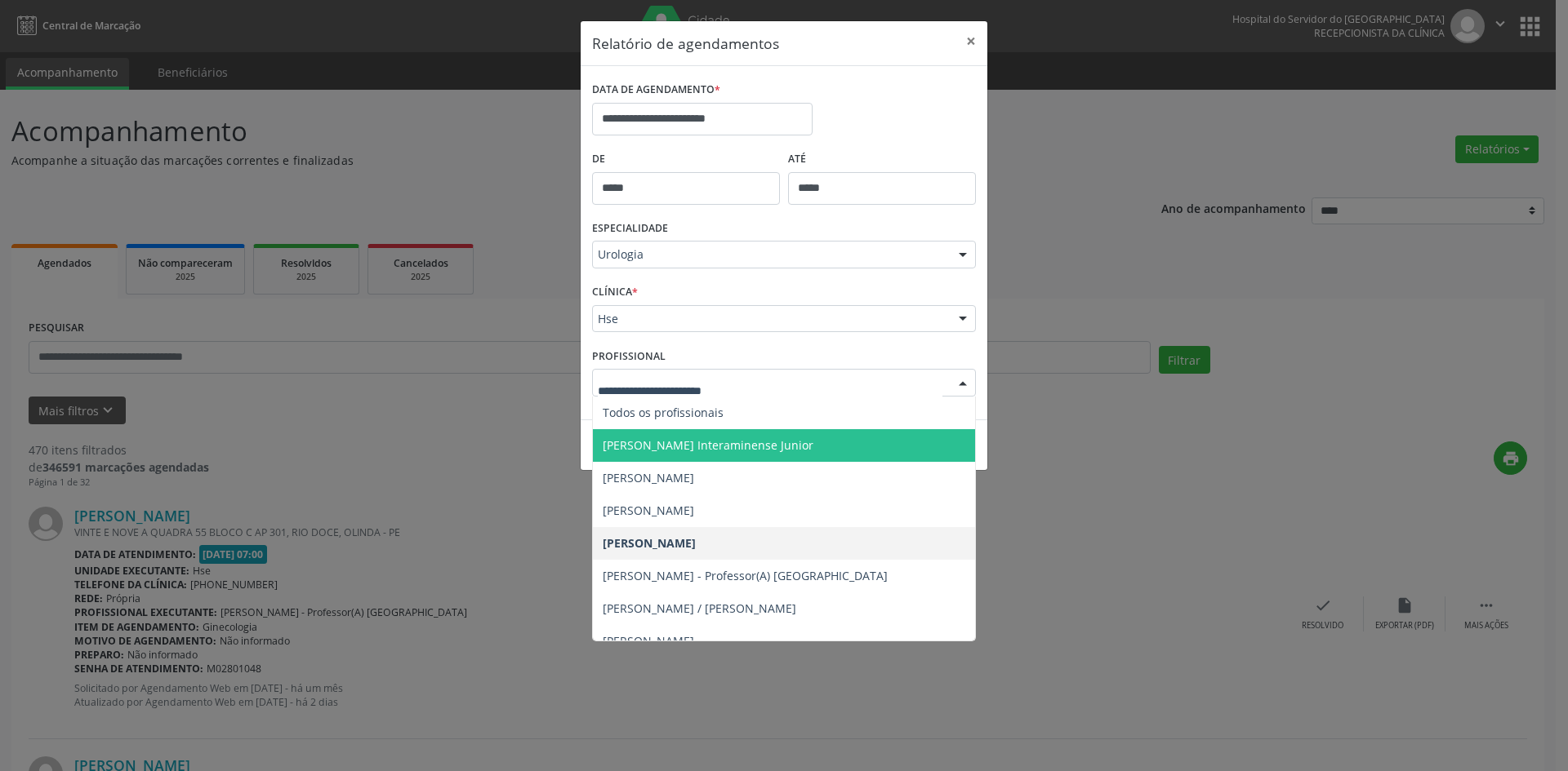
click at [708, 434] on span "[PERSON_NAME] Interaminense Junior" at bounding box center [784, 445] width 382 height 33
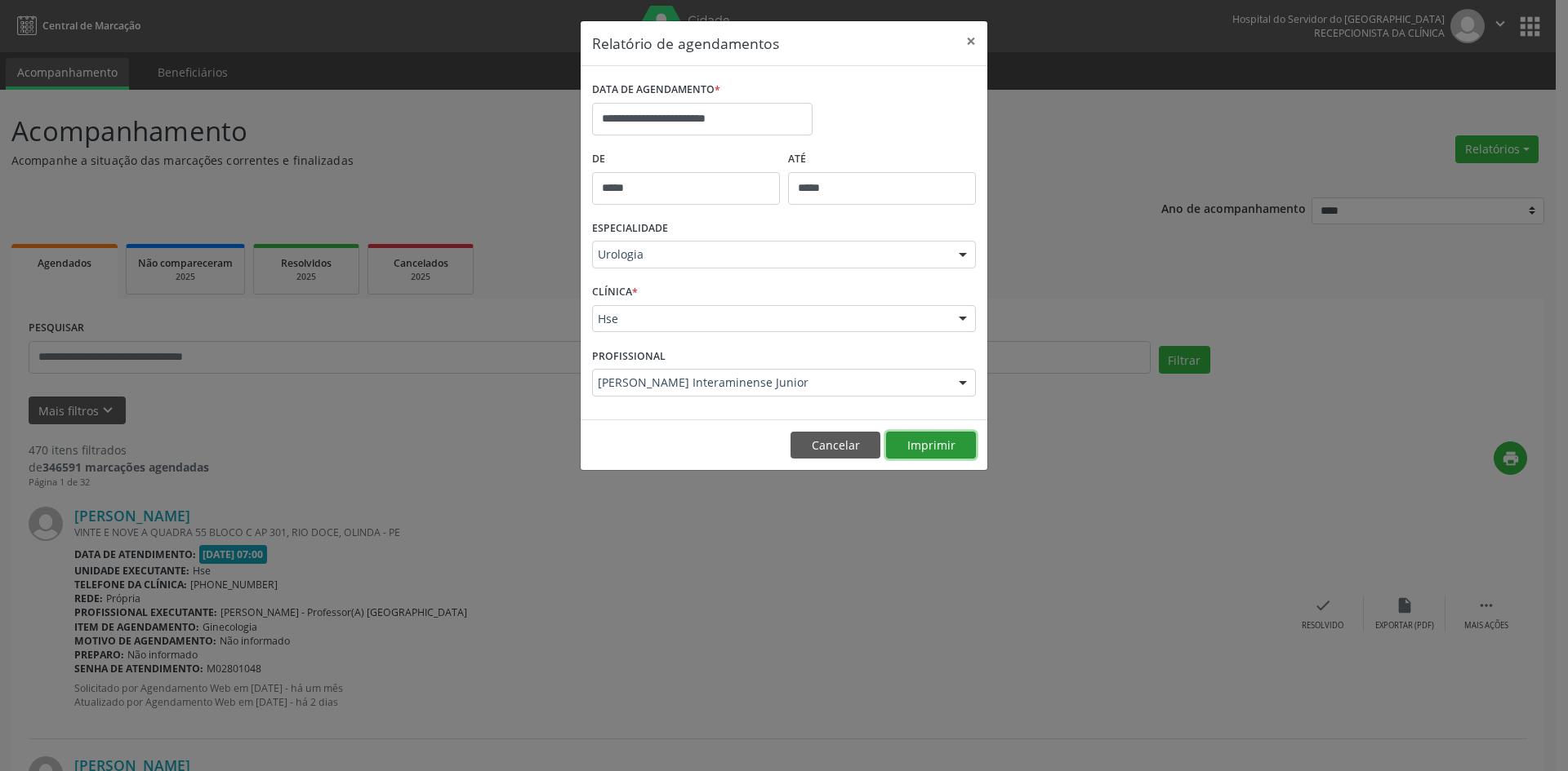
click at [925, 448] on button "Imprimir" at bounding box center [931, 446] width 90 height 28
